Goal: Transaction & Acquisition: Purchase product/service

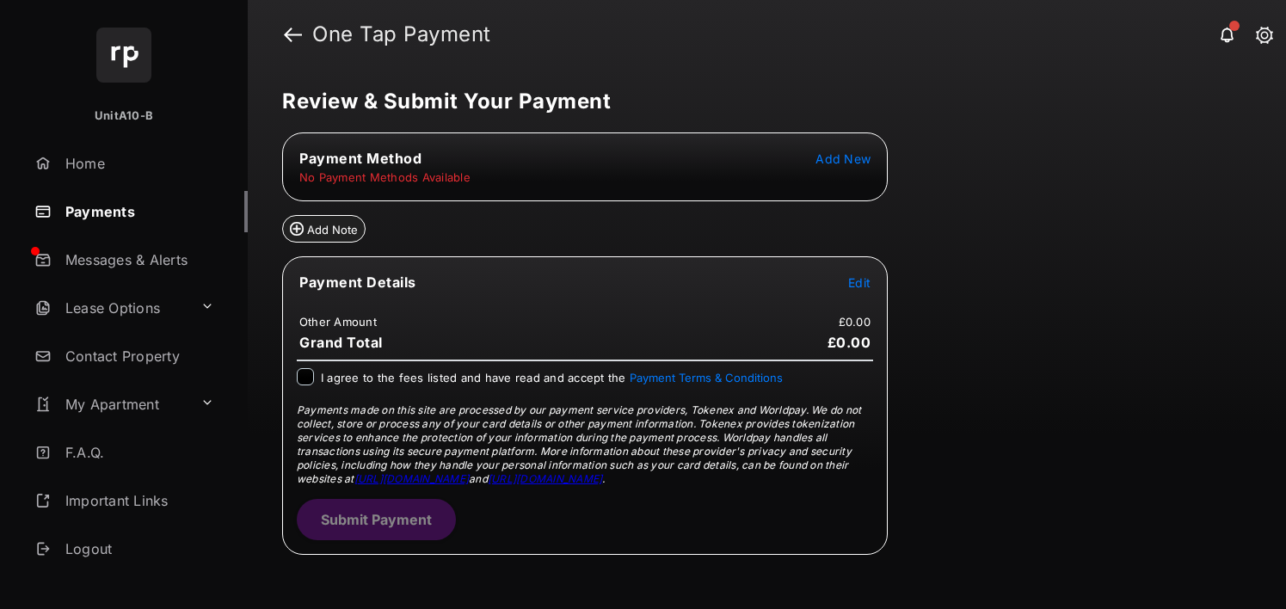
click at [877, 163] on tr "Payment Method Add New" at bounding box center [585, 158] width 601 height 19
click at [868, 162] on span "Add New" at bounding box center [843, 158] width 55 height 15
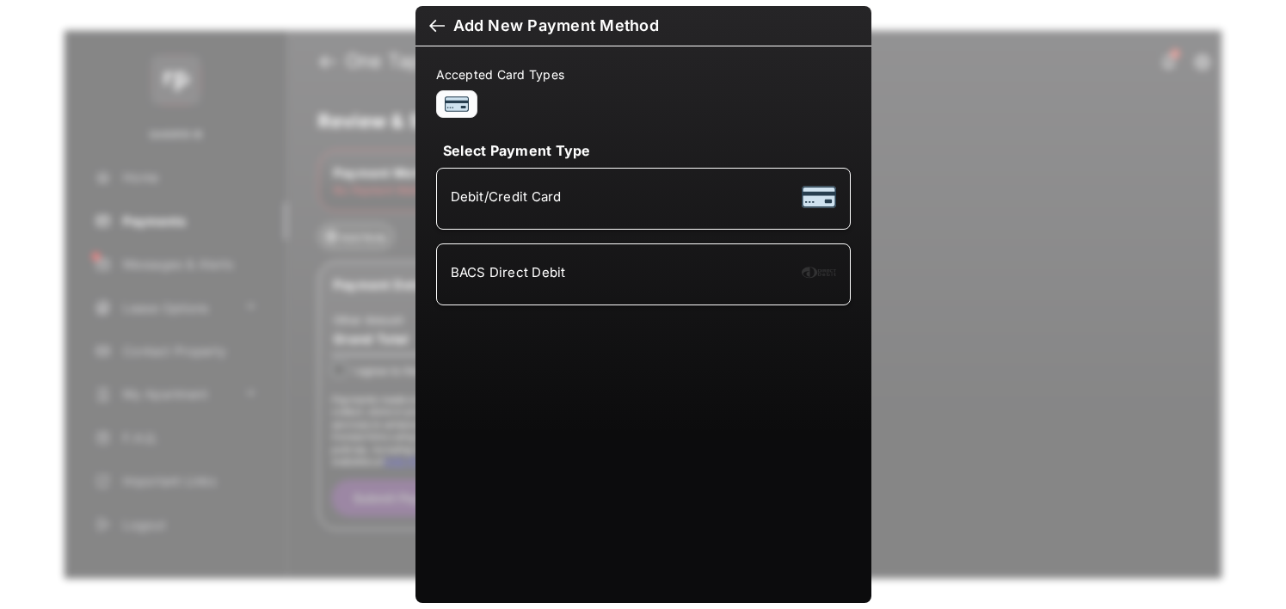
click at [478, 188] on div "Debit/Credit Card" at bounding box center [643, 198] width 385 height 33
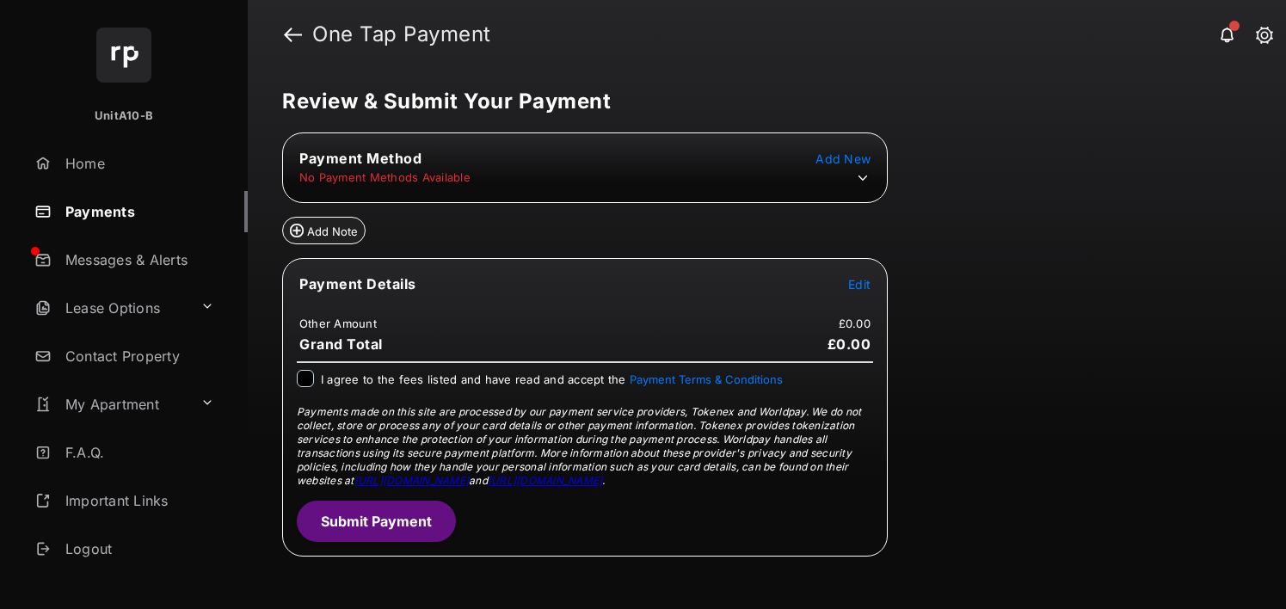
click at [860, 292] on button "Edit" at bounding box center [859, 283] width 22 height 17
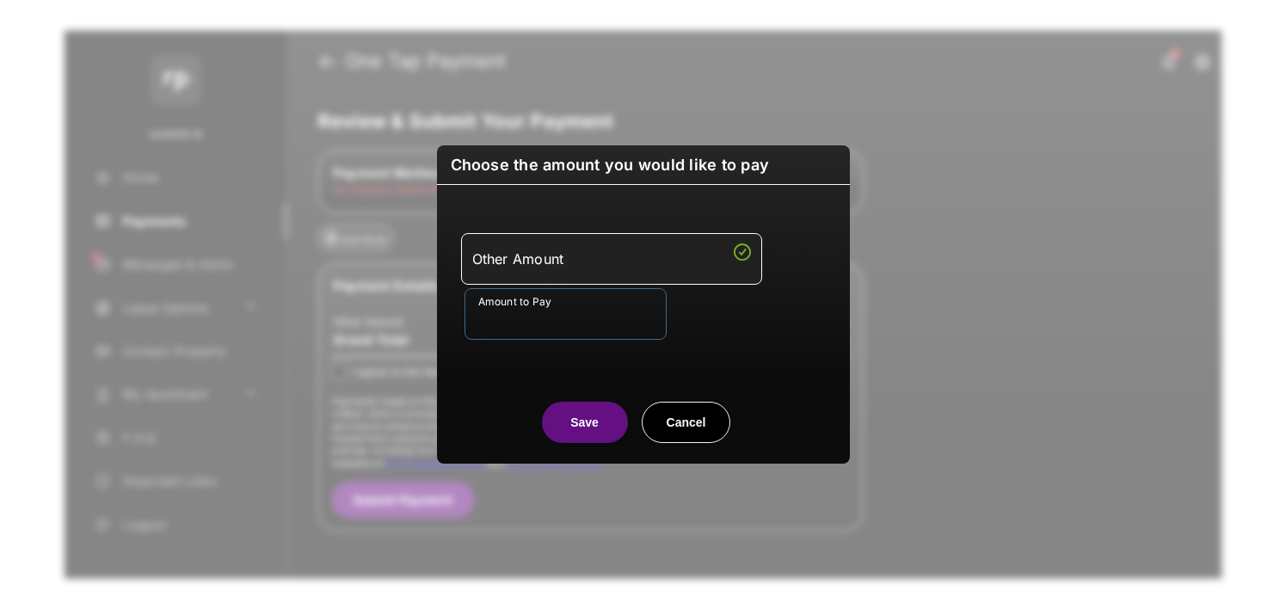
click at [633, 324] on input "Amount to Pay" at bounding box center [566, 314] width 202 height 52
type input "**"
click at [587, 429] on button "Save" at bounding box center [585, 422] width 86 height 41
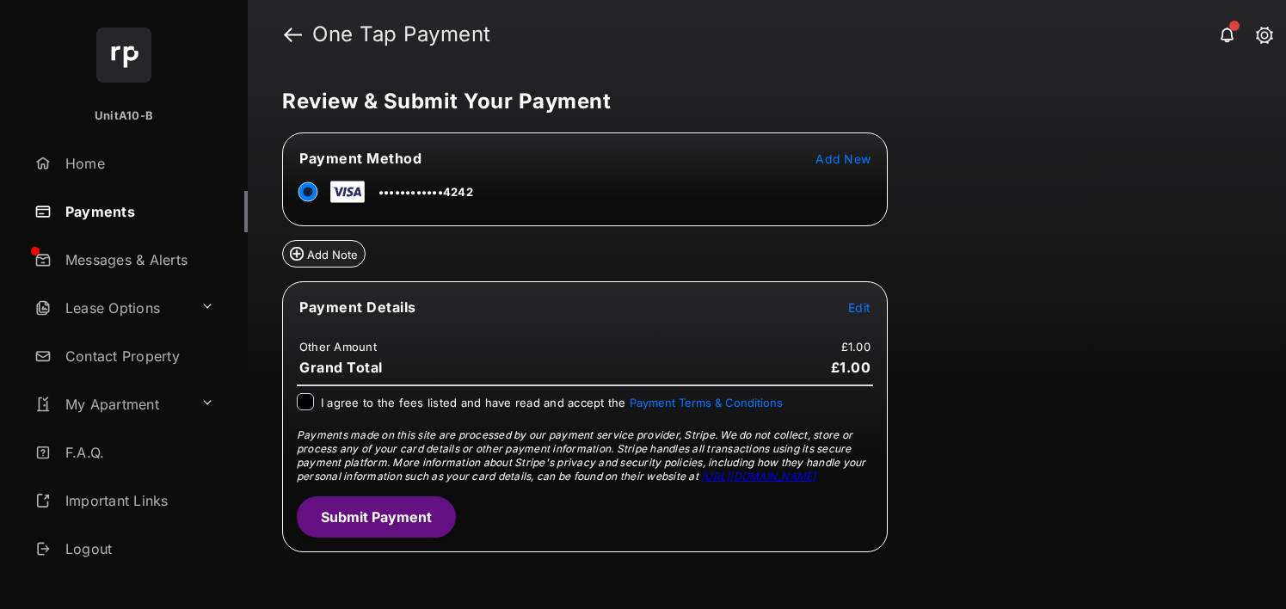
click at [416, 412] on div "I agree to the fees listed and have read and accept the Payment Terms & Conditi…" at bounding box center [552, 403] width 462 height 21
click at [407, 394] on label "I agree to the fees listed and have read and accept the Payment Terms & Conditi…" at bounding box center [552, 401] width 462 height 17
click at [414, 521] on button "Submit Payment" at bounding box center [376, 516] width 159 height 41
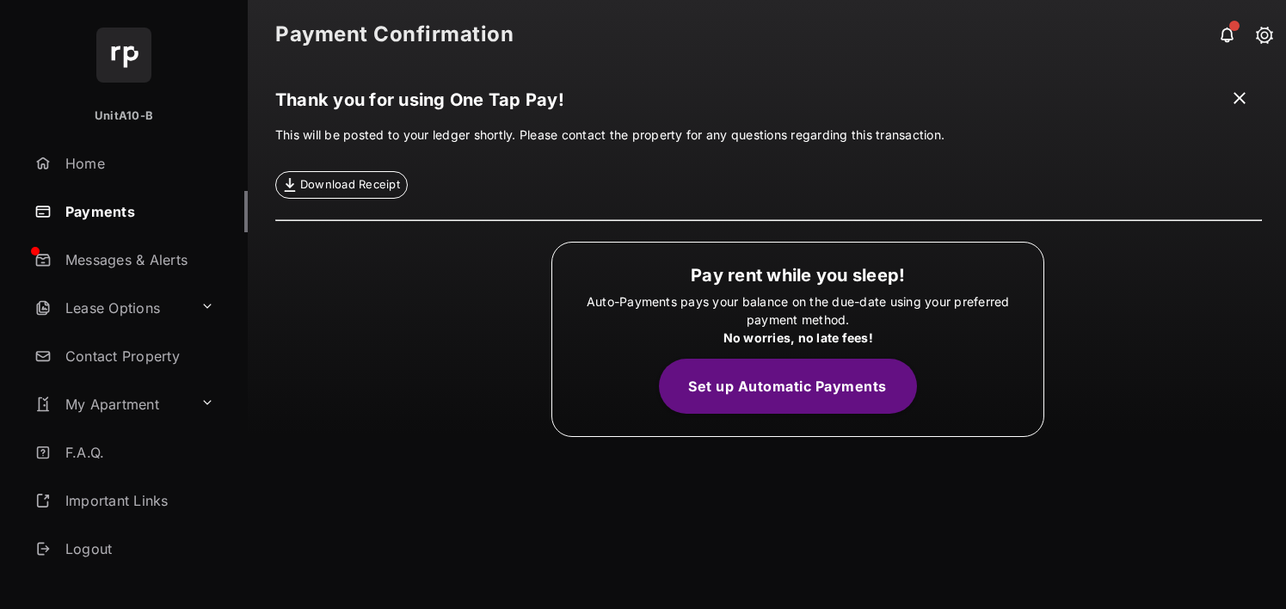
click at [109, 225] on link "Payments" at bounding box center [138, 211] width 220 height 41
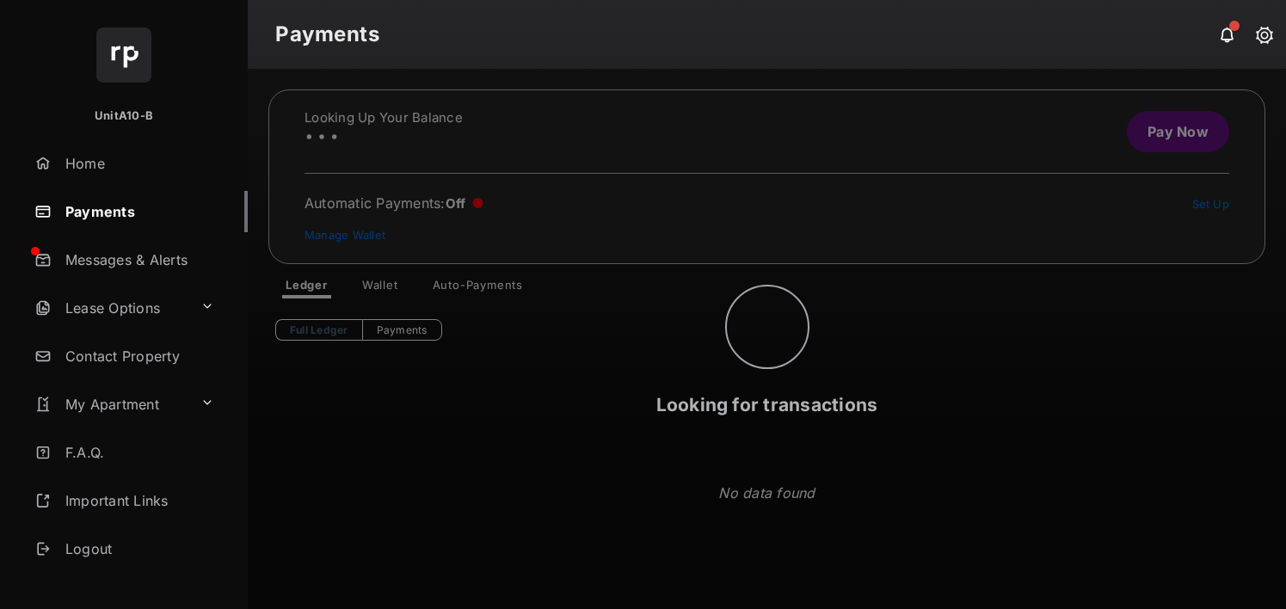
click at [398, 289] on div "Looking for transactions" at bounding box center [767, 339] width 1038 height 540
click at [369, 286] on div "Looking for transactions" at bounding box center [767, 339] width 1038 height 540
click at [373, 285] on div "Looking for transactions" at bounding box center [767, 339] width 1038 height 540
click at [373, 286] on div "Finding refund method" at bounding box center [767, 339] width 1038 height 540
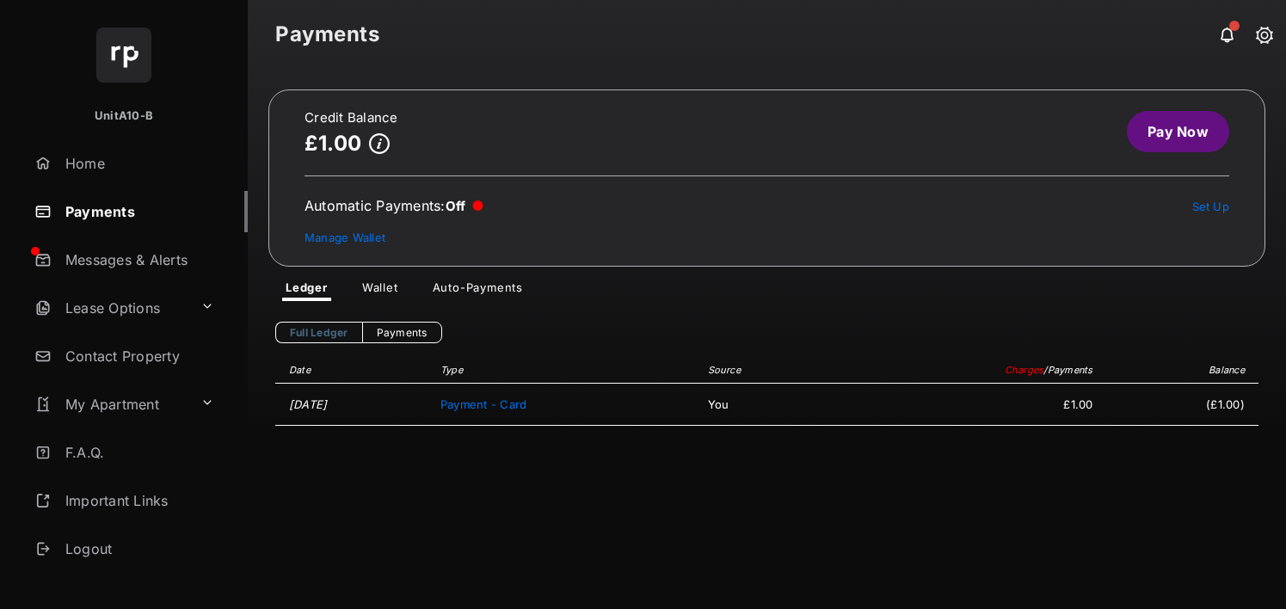
click at [385, 297] on link "Wallet" at bounding box center [380, 290] width 64 height 21
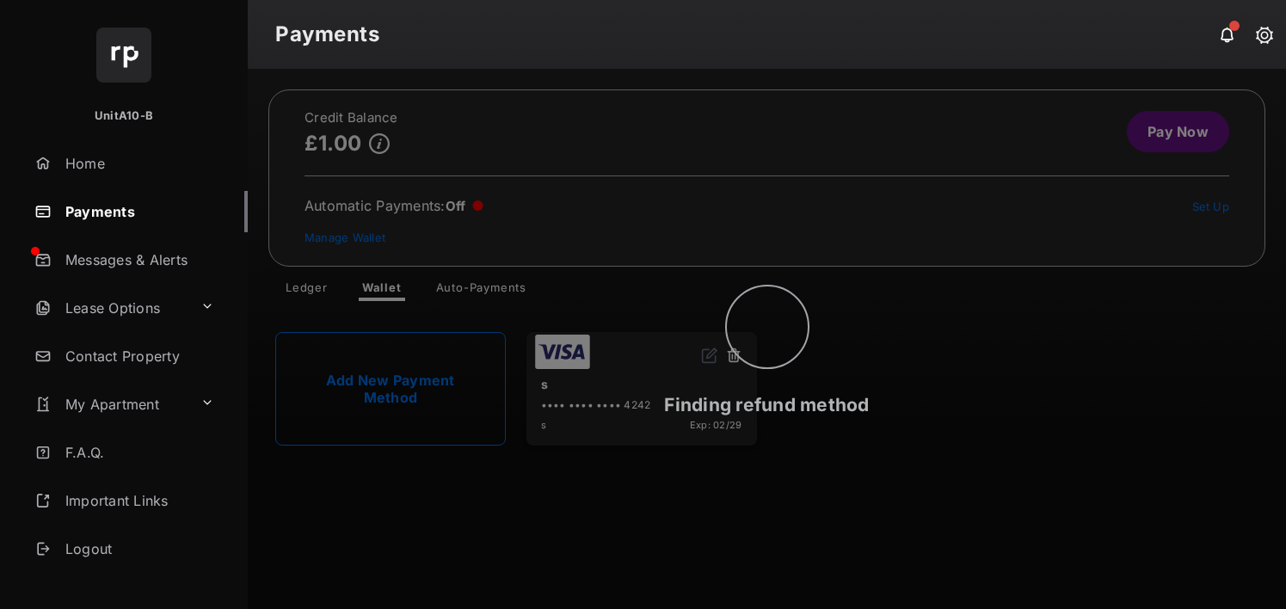
click at [733, 355] on icon at bounding box center [767, 327] width 86 height 86
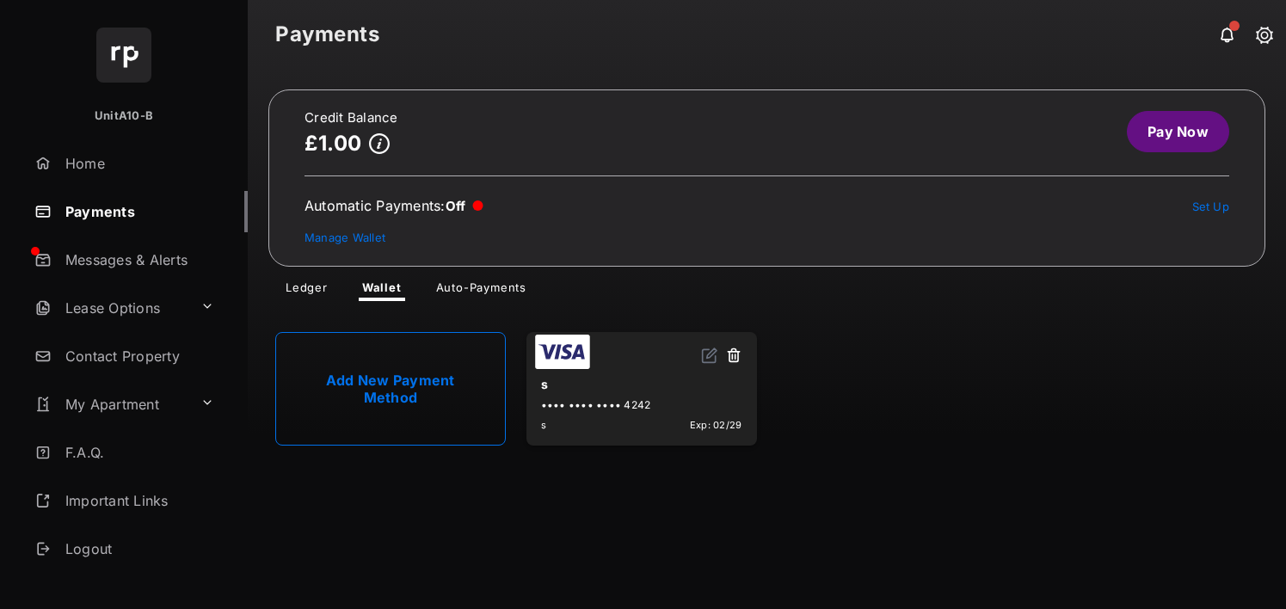
click at [733, 358] on button at bounding box center [733, 357] width 17 height 20
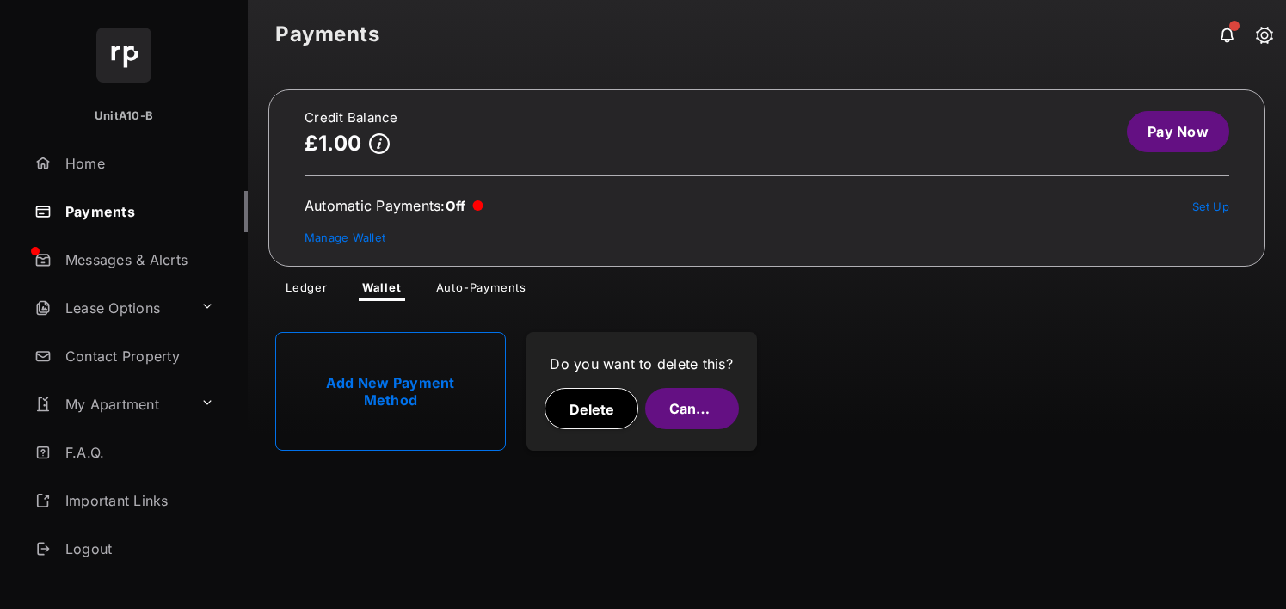
click at [593, 414] on button "Delete" at bounding box center [592, 408] width 94 height 41
